Goal: Transaction & Acquisition: Purchase product/service

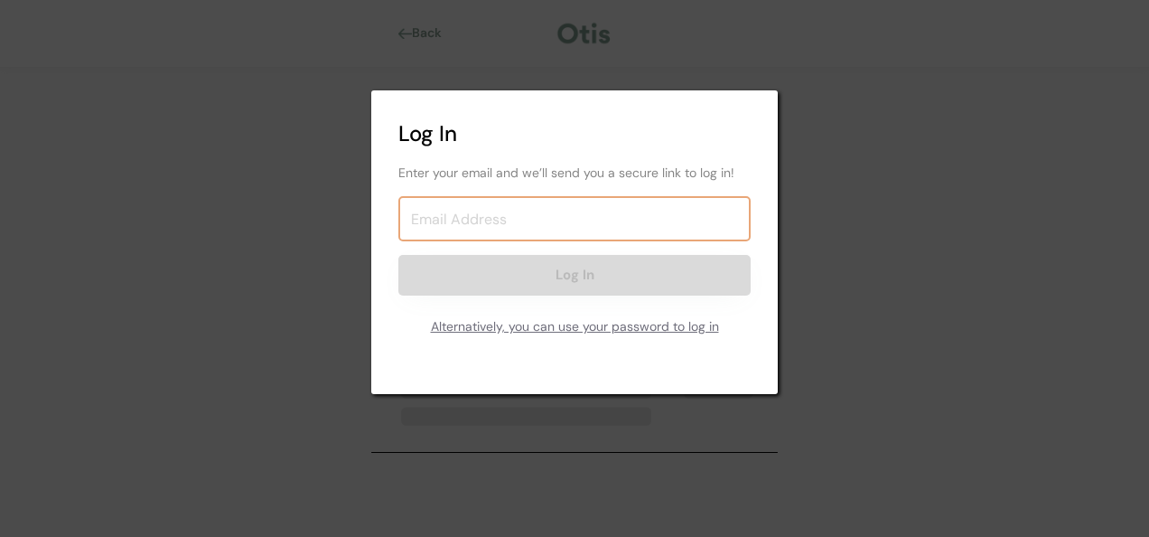
click at [571, 226] on input "email" at bounding box center [574, 218] width 352 height 45
type input "annettemac725@yahoo.com"
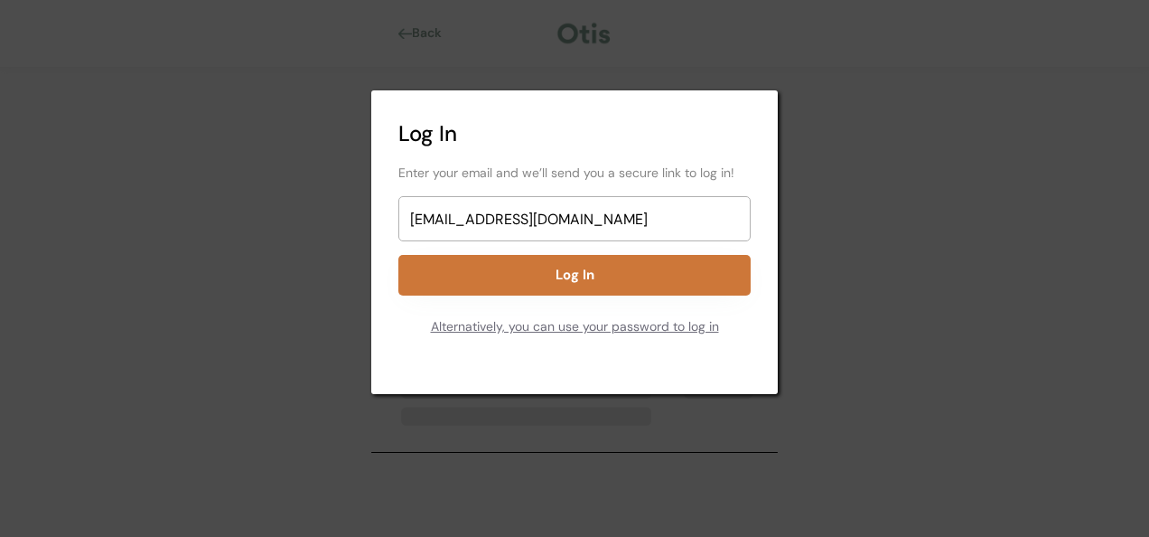
click at [559, 288] on button "Log In" at bounding box center [574, 275] width 352 height 41
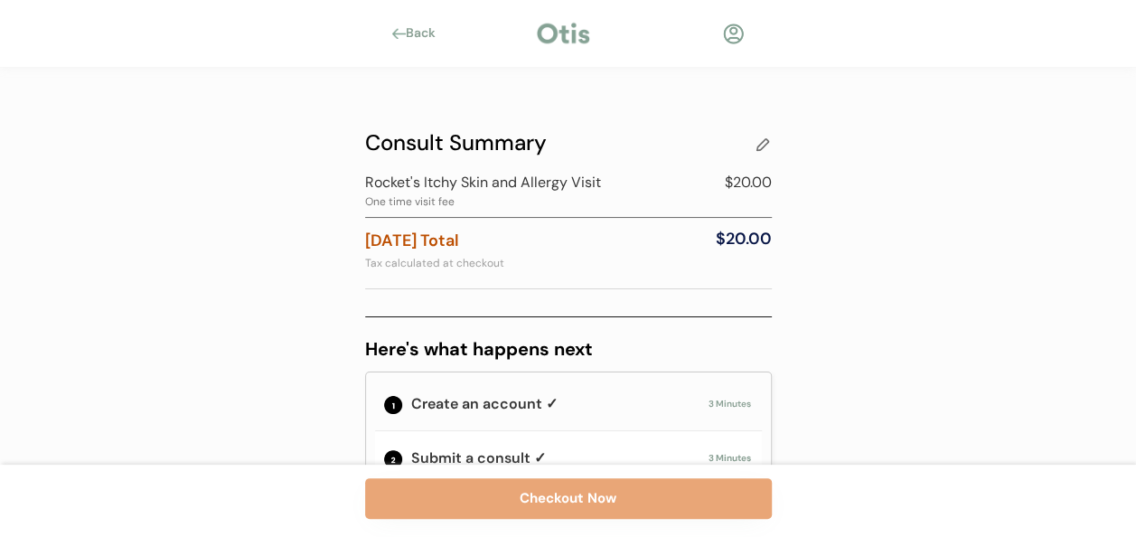
click at [728, 35] on div at bounding box center [733, 34] width 23 height 23
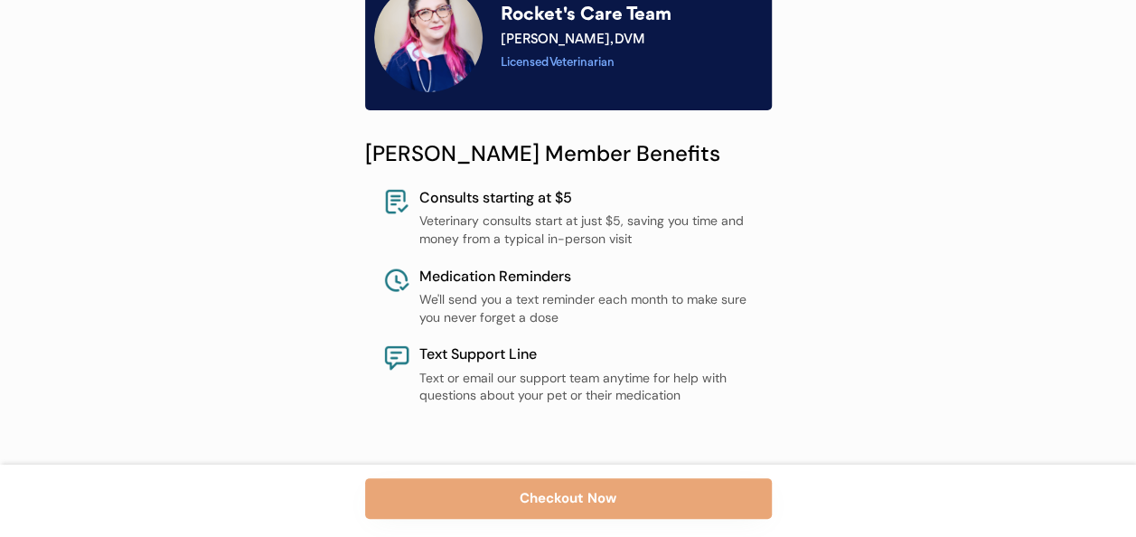
scroll to position [872, 0]
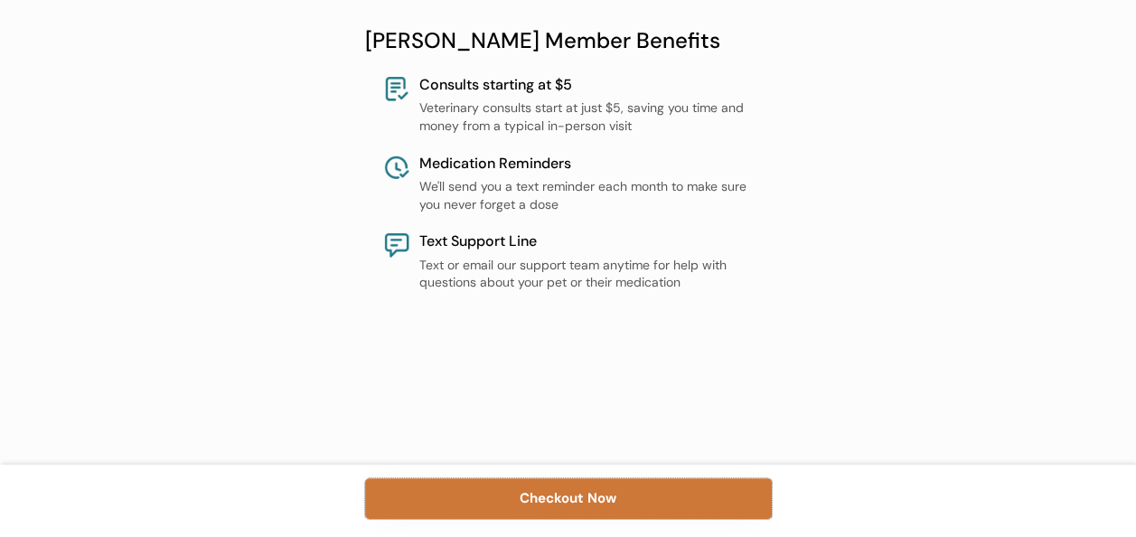
click at [571, 496] on button "Checkout Now" at bounding box center [568, 498] width 407 height 41
